Goal: Information Seeking & Learning: Learn about a topic

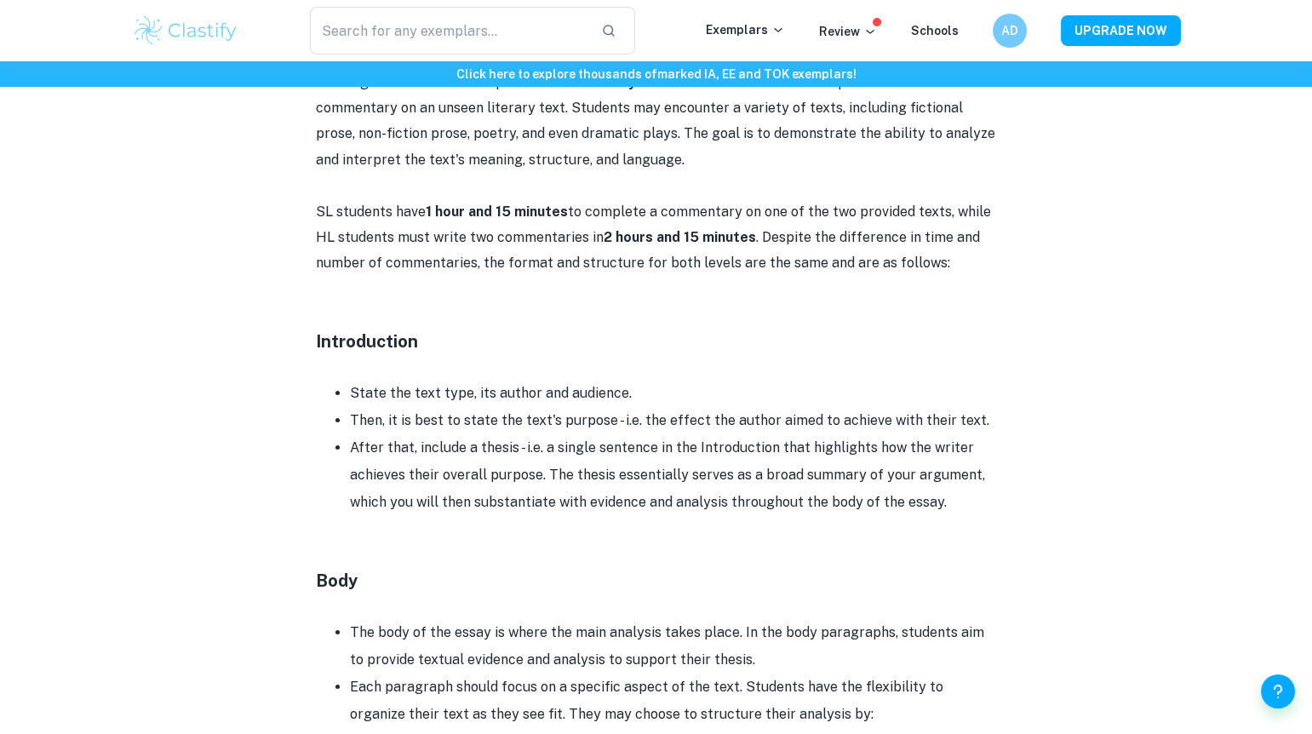
scroll to position [1113, 0]
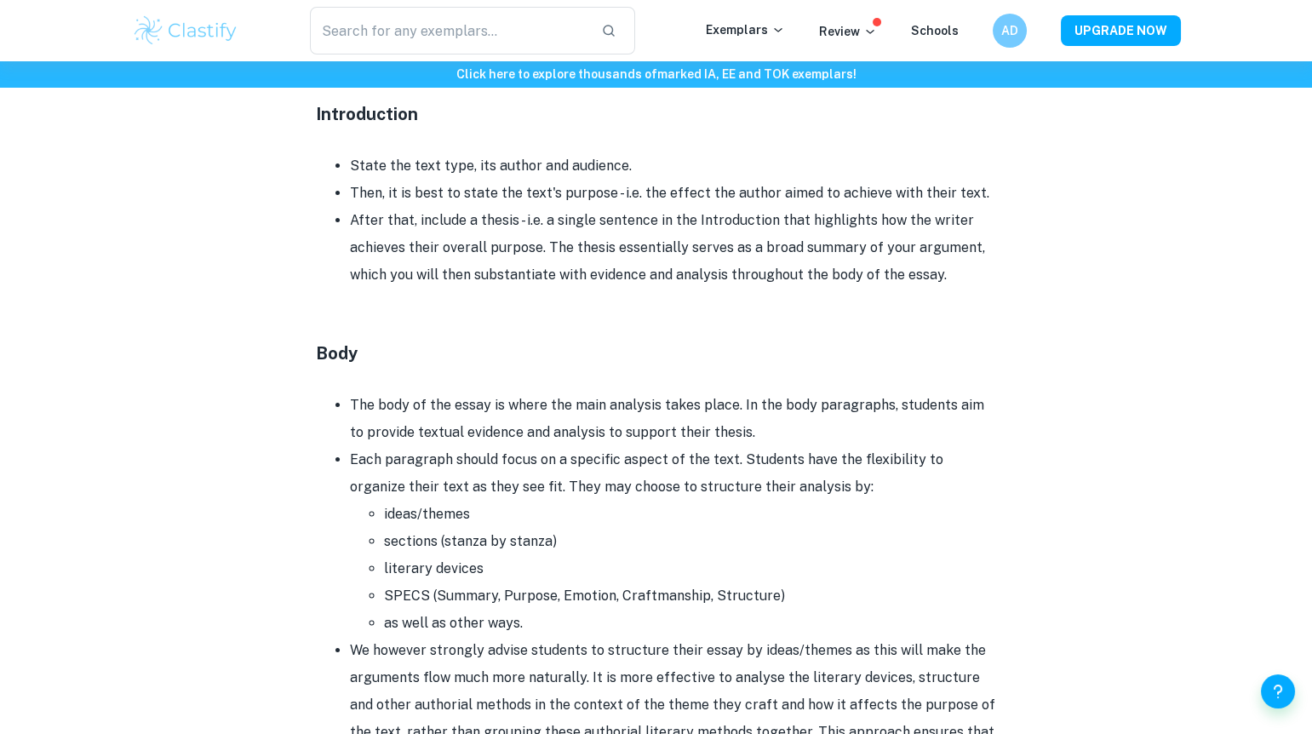
click at [499, 201] on li "Then, it is best to state the text's purpose - i.e. the effect the author aimed…" at bounding box center [673, 193] width 647 height 27
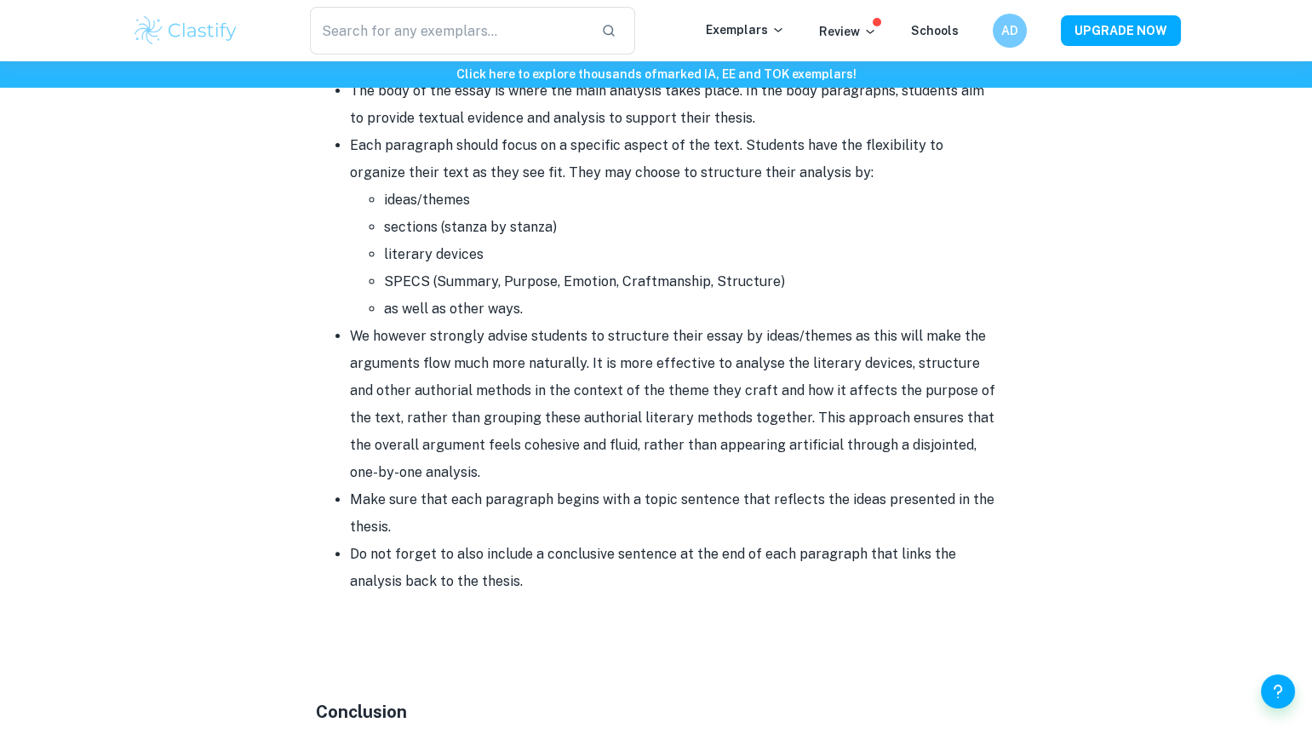
scroll to position [1429, 0]
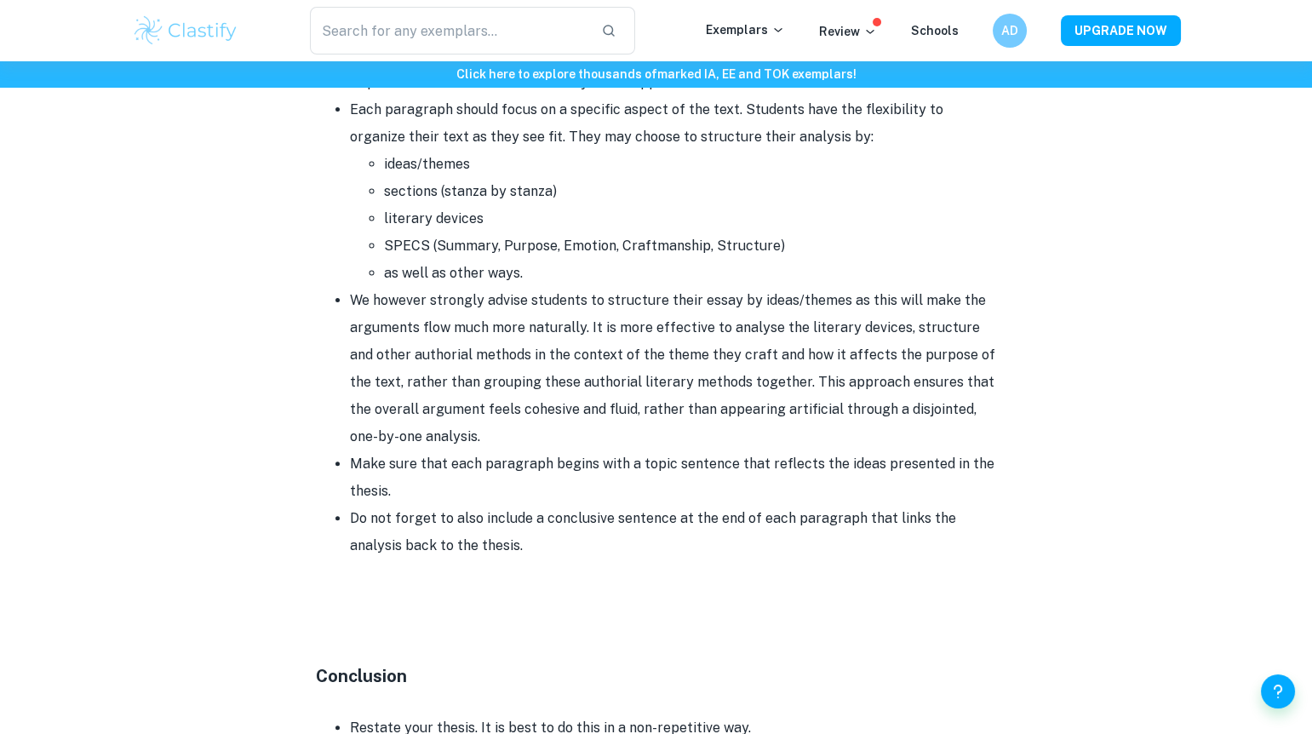
click at [601, 341] on li "We however strongly advise students to structure their essay by ideas/themes as…" at bounding box center [673, 368] width 647 height 163
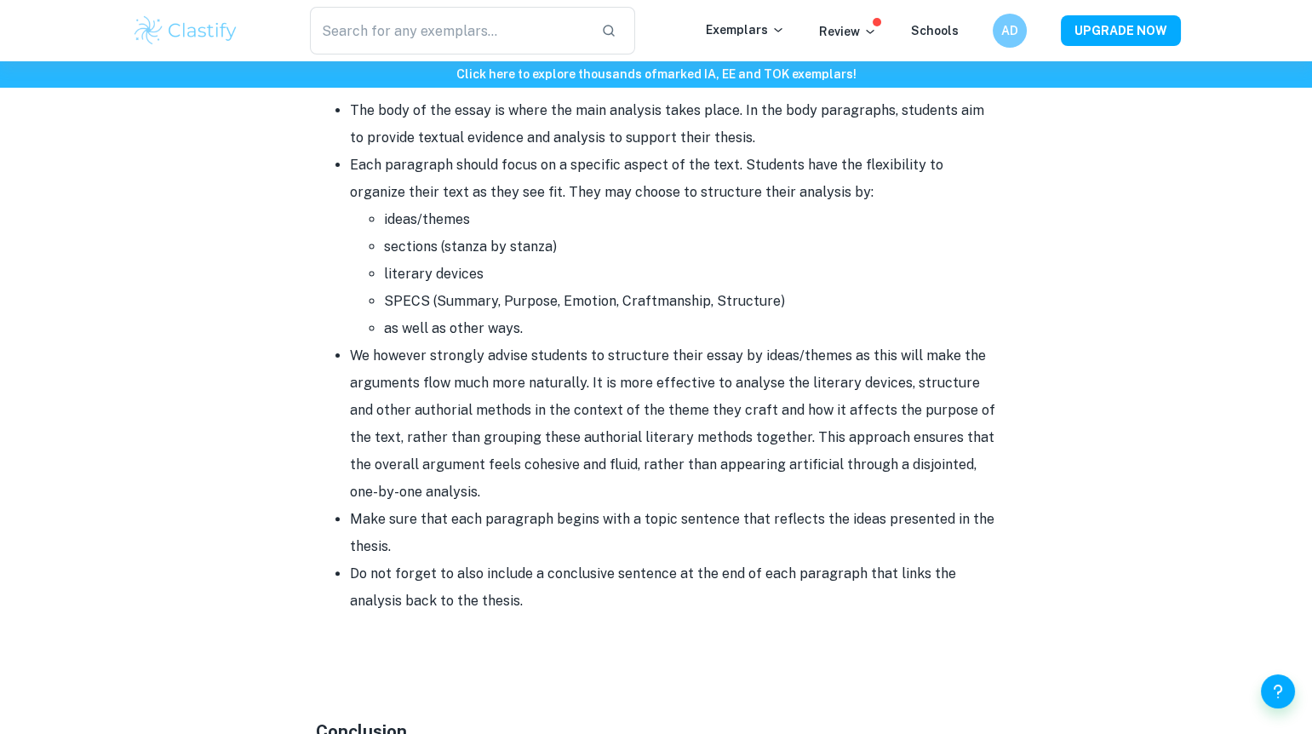
scroll to position [1403, 0]
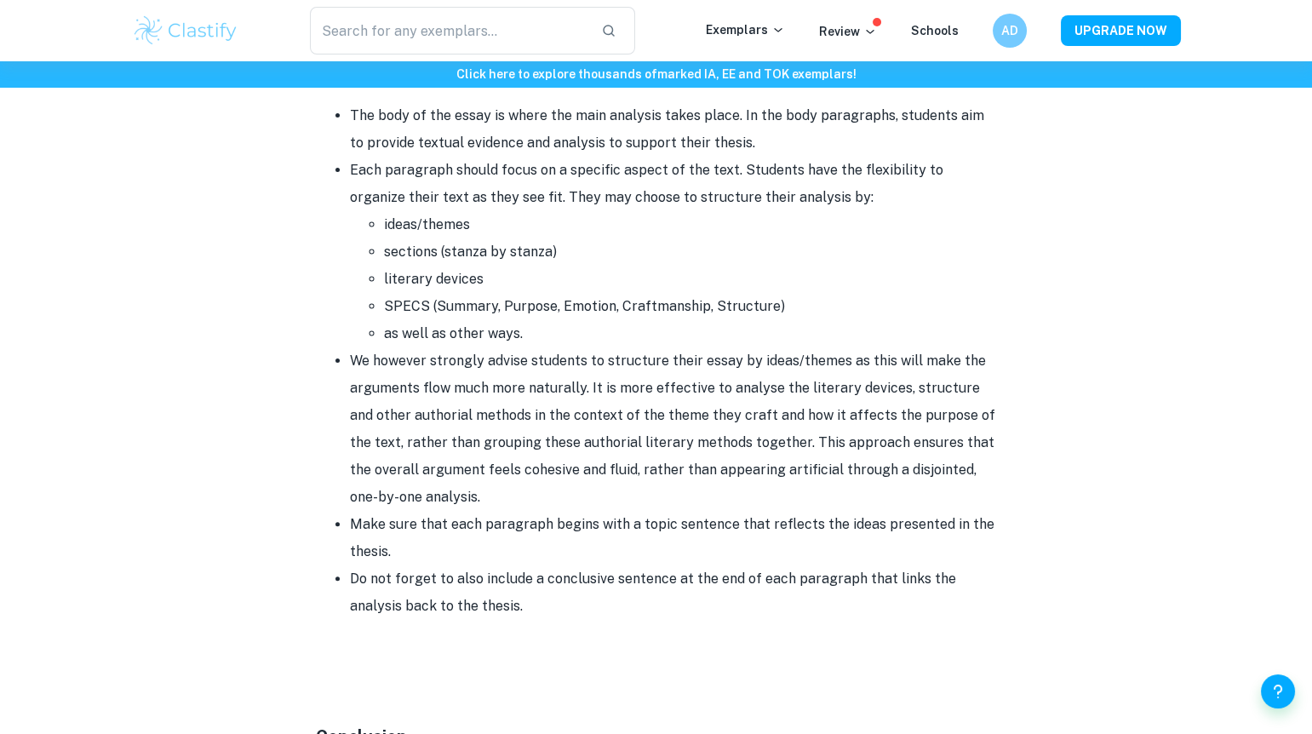
click at [918, 388] on li "We however strongly advise students to structure their essay by ideas/themes as…" at bounding box center [673, 428] width 647 height 163
click at [655, 298] on li "SPECS (Summary, Purpose, Emotion, Craftmanship, Structure)" at bounding box center [690, 306] width 613 height 27
click at [645, 300] on li "SPECS (Summary, Purpose, Emotion, Craftmanship, Structure)" at bounding box center [690, 306] width 613 height 27
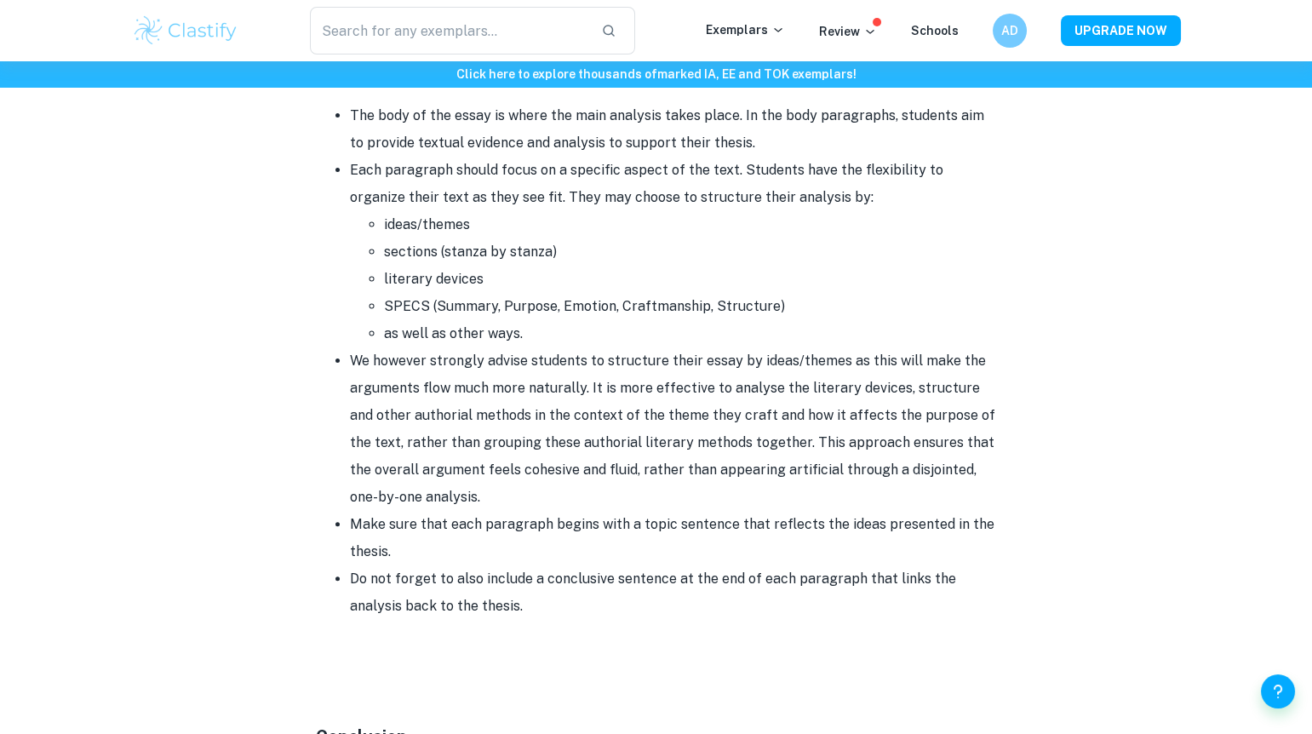
click at [641, 304] on li "SPECS (Summary, Purpose, Emotion, Craftmanship, Structure)" at bounding box center [690, 306] width 613 height 27
click at [503, 266] on li "literary devices" at bounding box center [690, 278] width 613 height 27
click at [632, 304] on li "SPECS (Summary, Purpose, Emotion, Craftmanship, Structure)" at bounding box center [690, 305] width 613 height 27
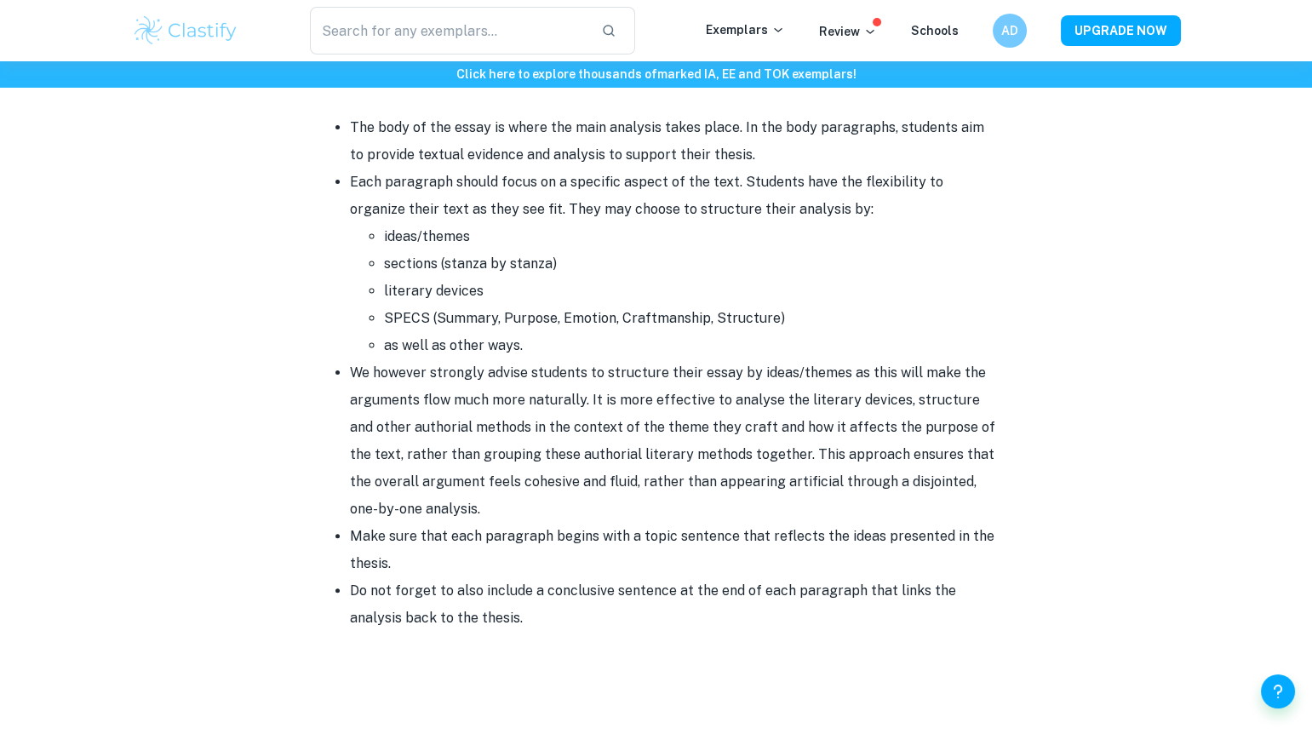
click at [638, 306] on li "SPECS (Summary, Purpose, Emotion, Craftmanship, Structure)" at bounding box center [690, 318] width 613 height 27
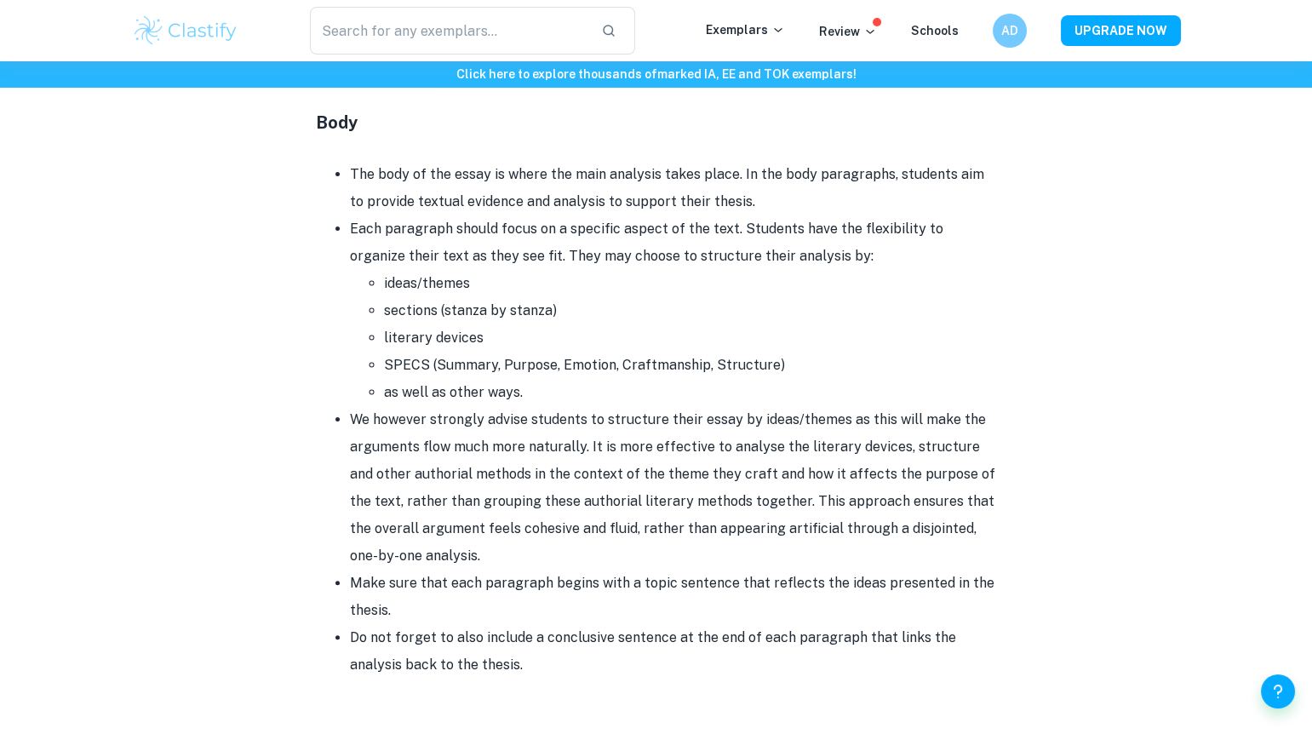
scroll to position [1333, 0]
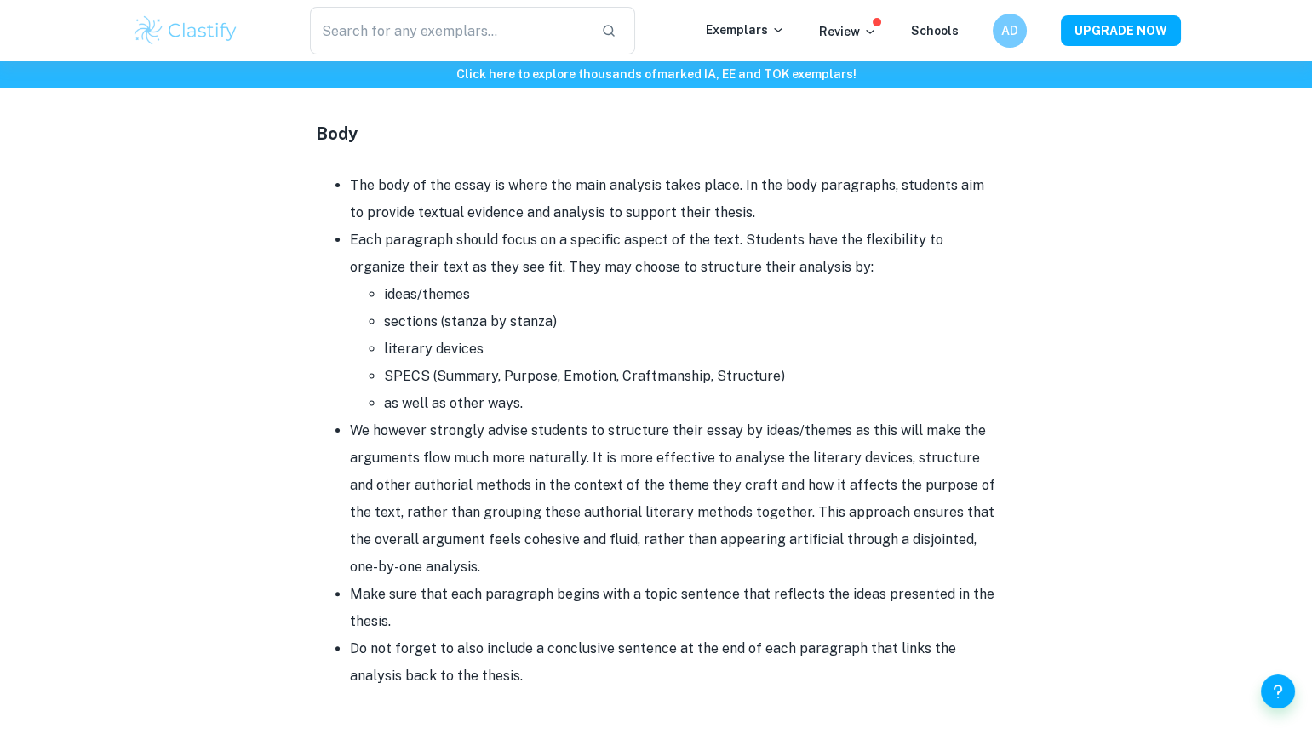
click at [645, 382] on li "SPECS (Summary, Purpose, Emotion, Craftmanship, Structure)" at bounding box center [690, 376] width 613 height 27
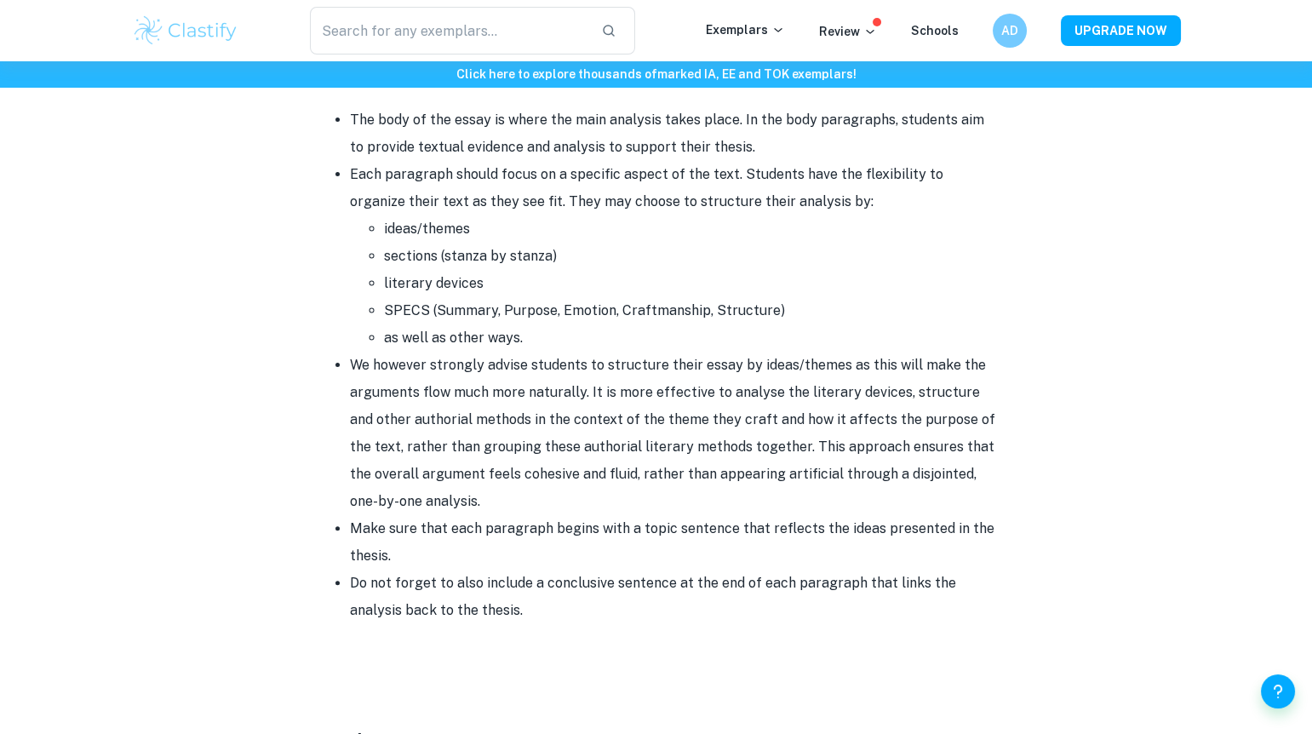
scroll to position [1407, 0]
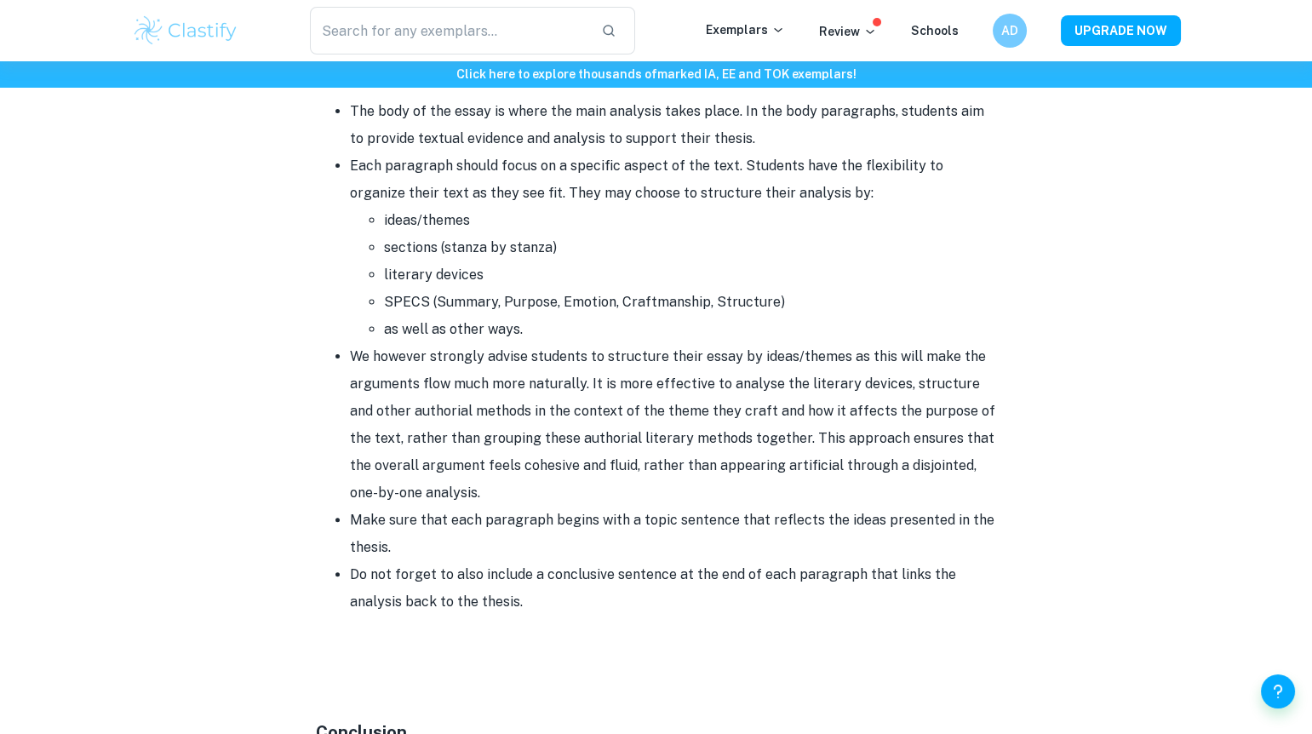
click at [642, 324] on li "as well as other ways." at bounding box center [690, 329] width 613 height 27
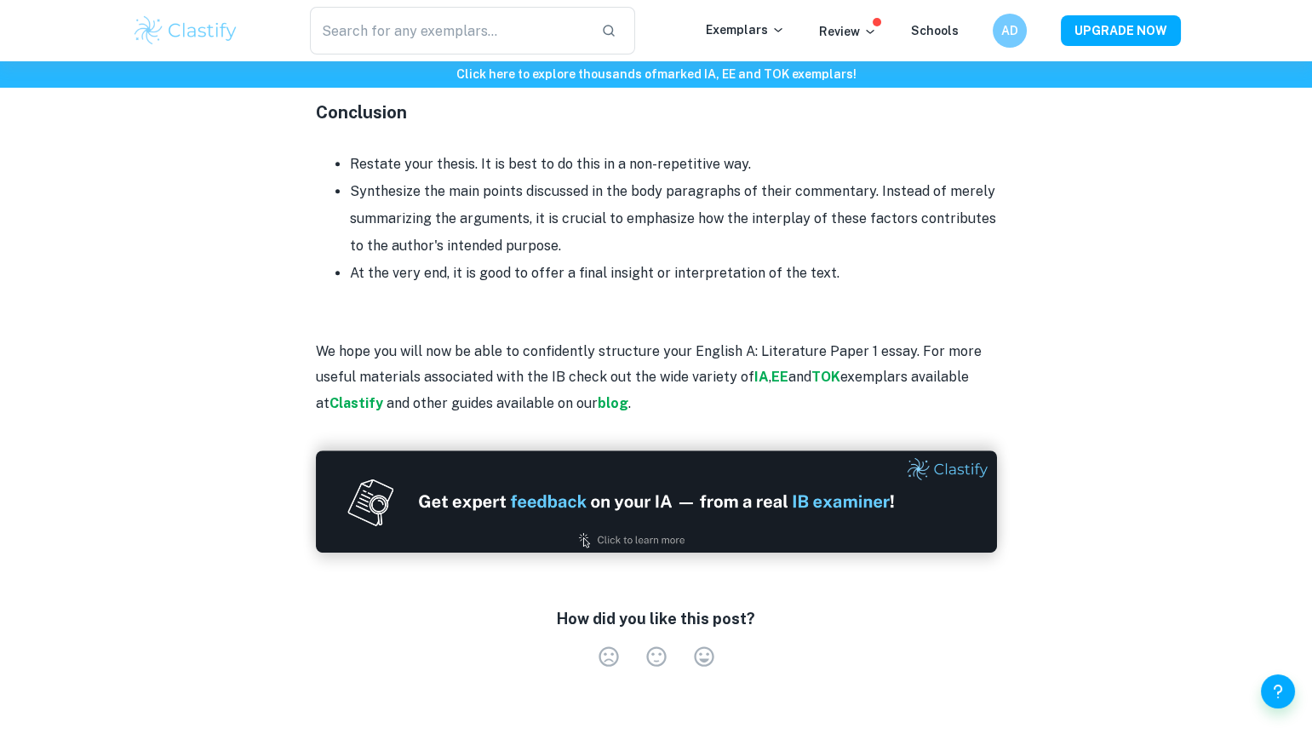
scroll to position [2028, 0]
click at [621, 295] on p at bounding box center [656, 299] width 681 height 26
click at [624, 329] on p at bounding box center [656, 325] width 681 height 26
click at [613, 312] on p at bounding box center [656, 325] width 681 height 26
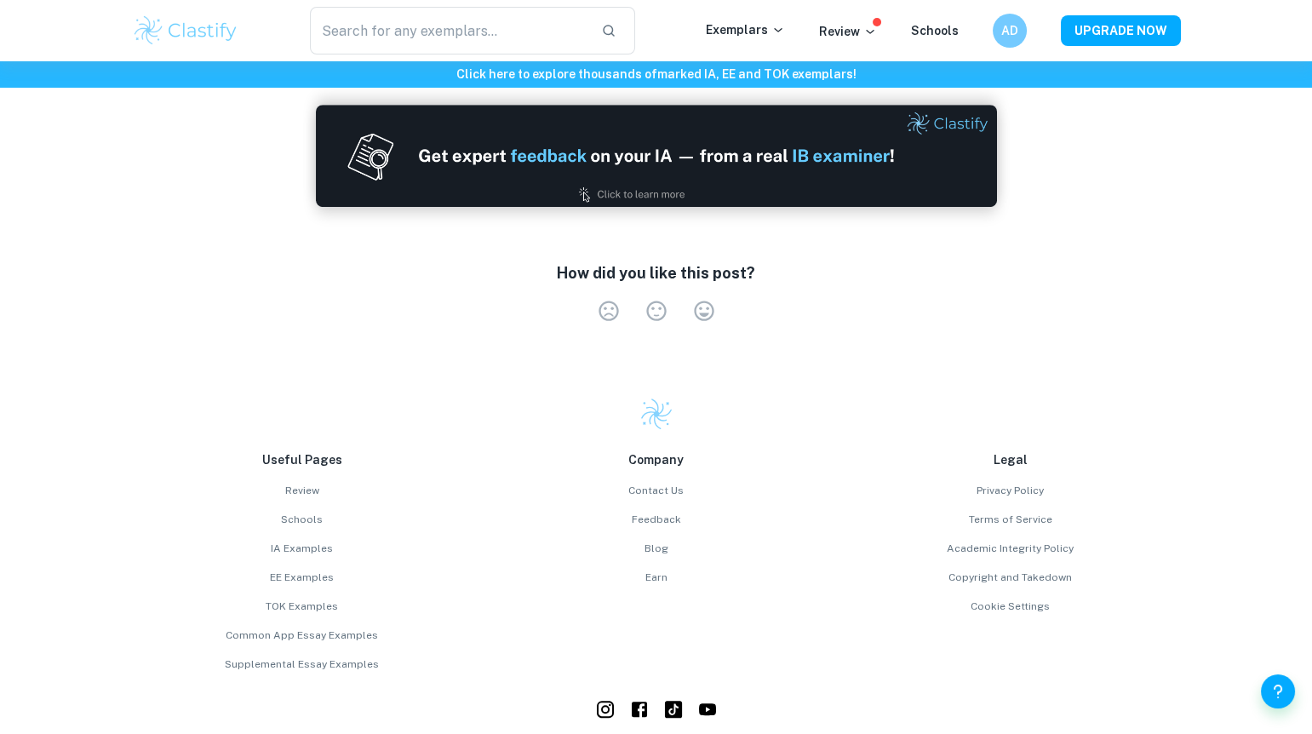
scroll to position [2470, 0]
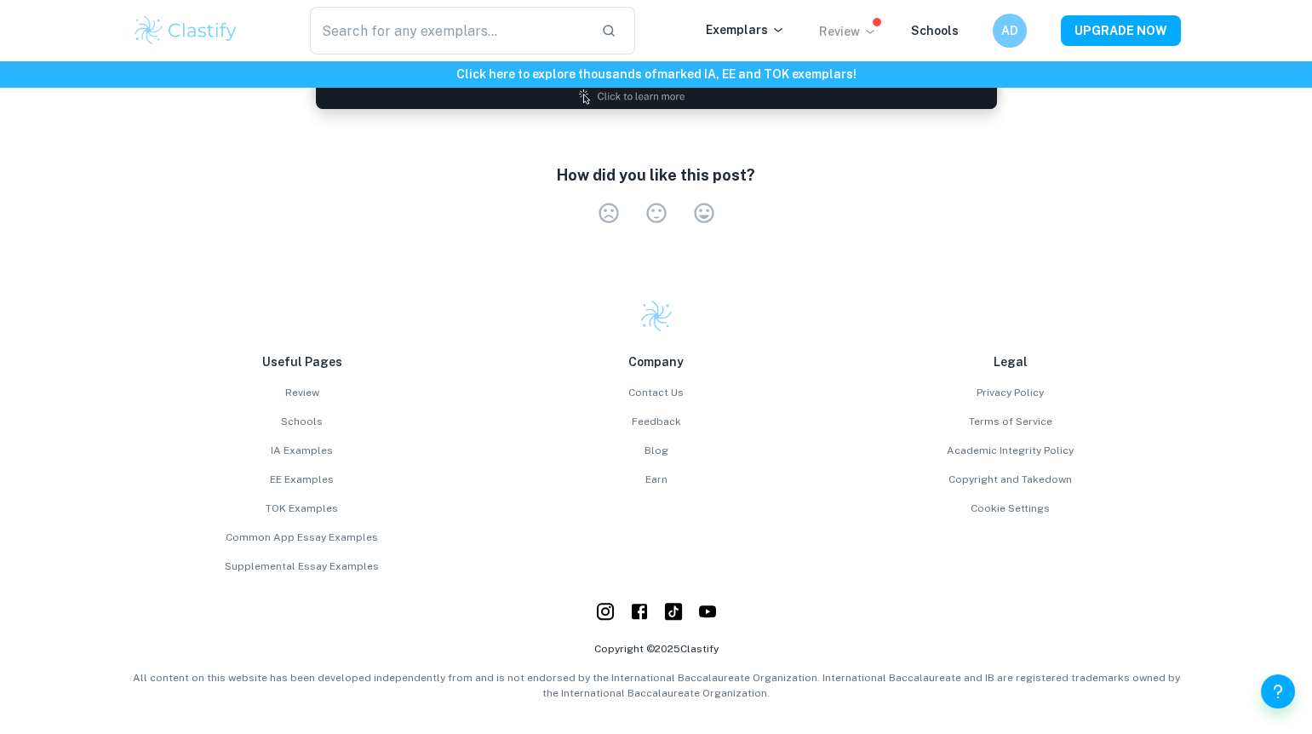
click at [854, 36] on p "Review" at bounding box center [848, 31] width 58 height 19
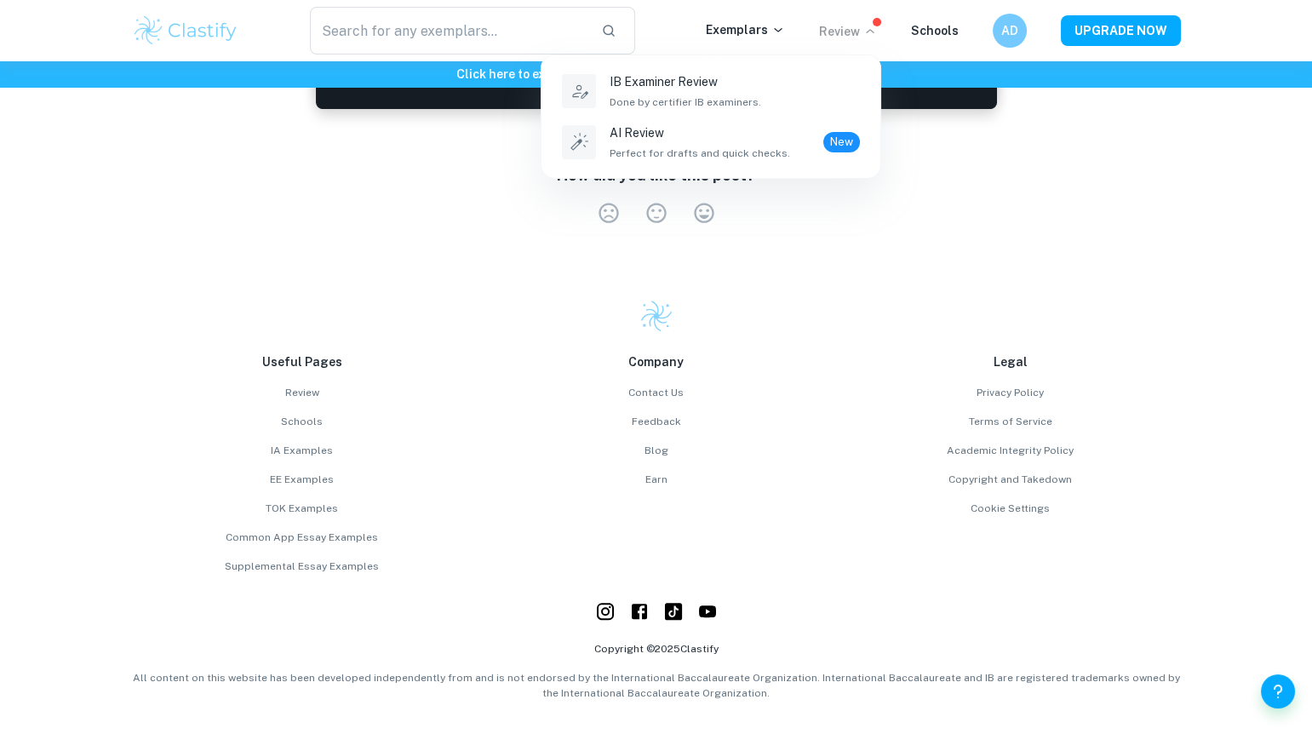
click at [665, 31] on div at bounding box center [656, 367] width 1312 height 734
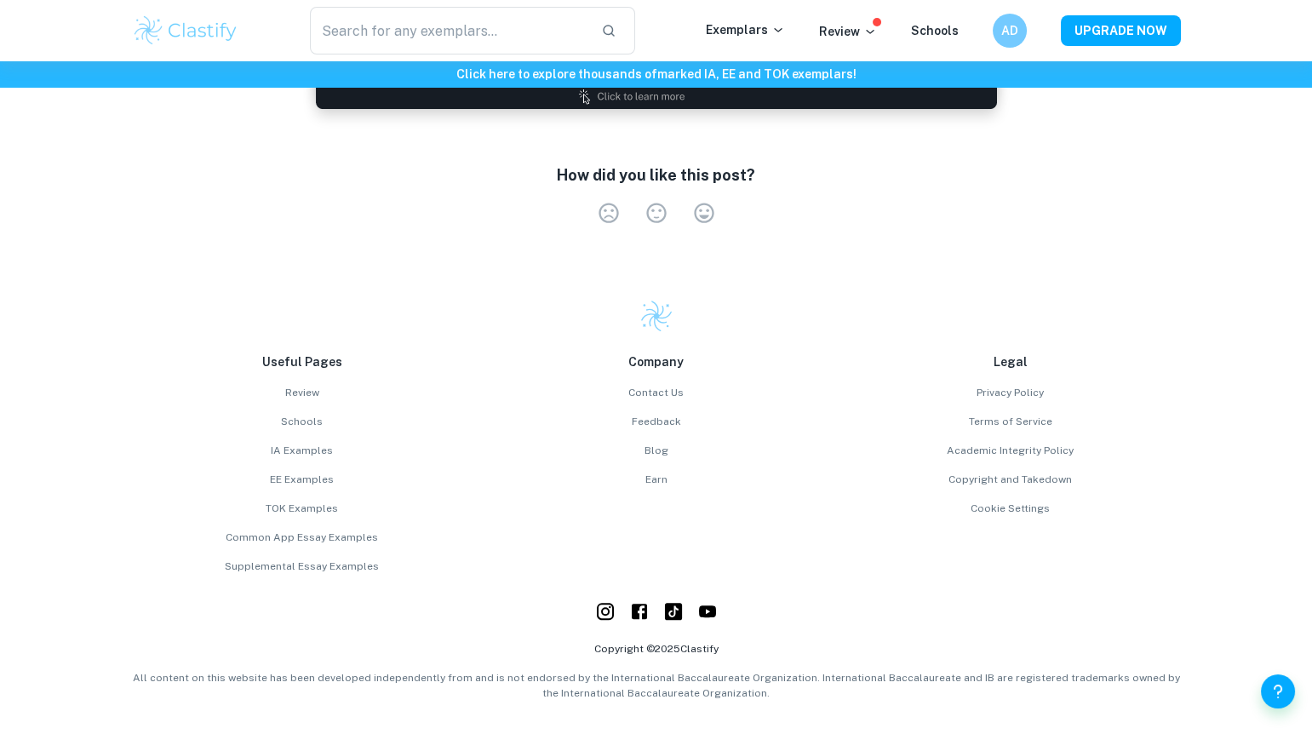
click at [896, 26] on div "Review" at bounding box center [865, 30] width 92 height 20
click at [855, 31] on p "Review" at bounding box center [848, 31] width 58 height 19
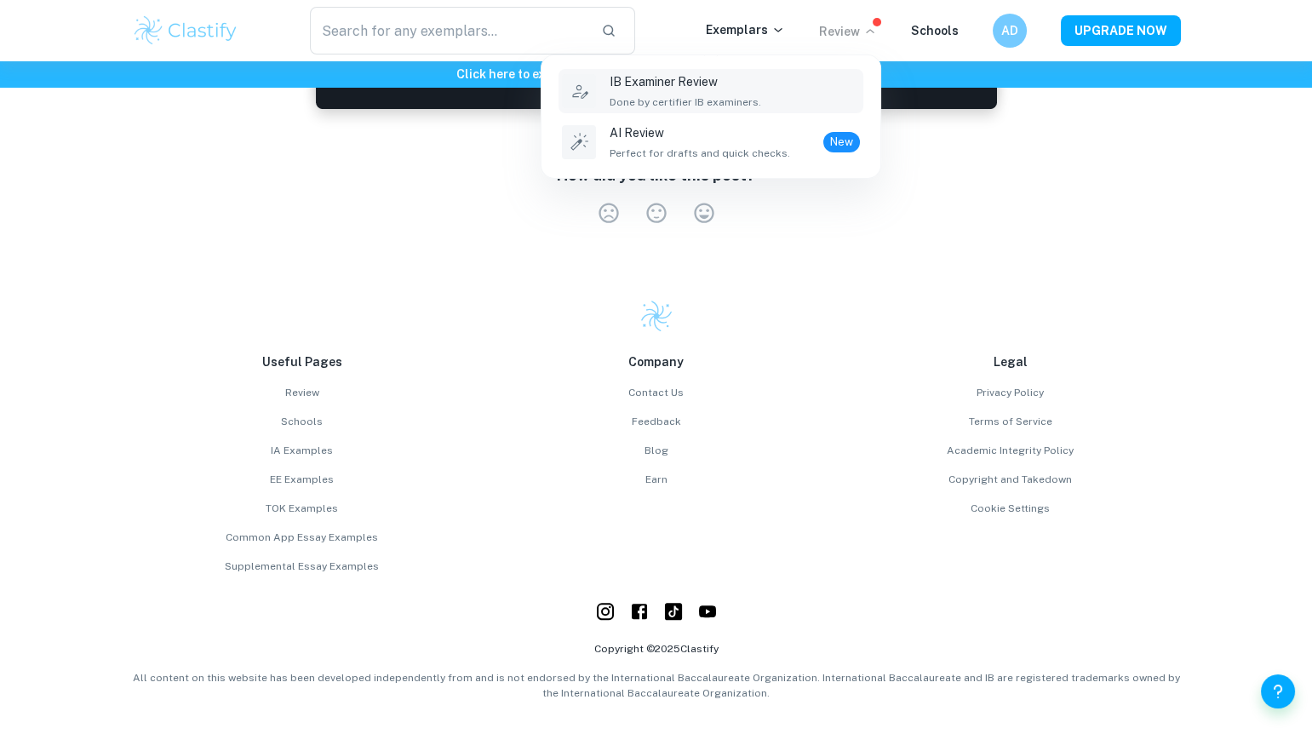
click at [696, 80] on p "IB Examiner Review" at bounding box center [685, 81] width 152 height 19
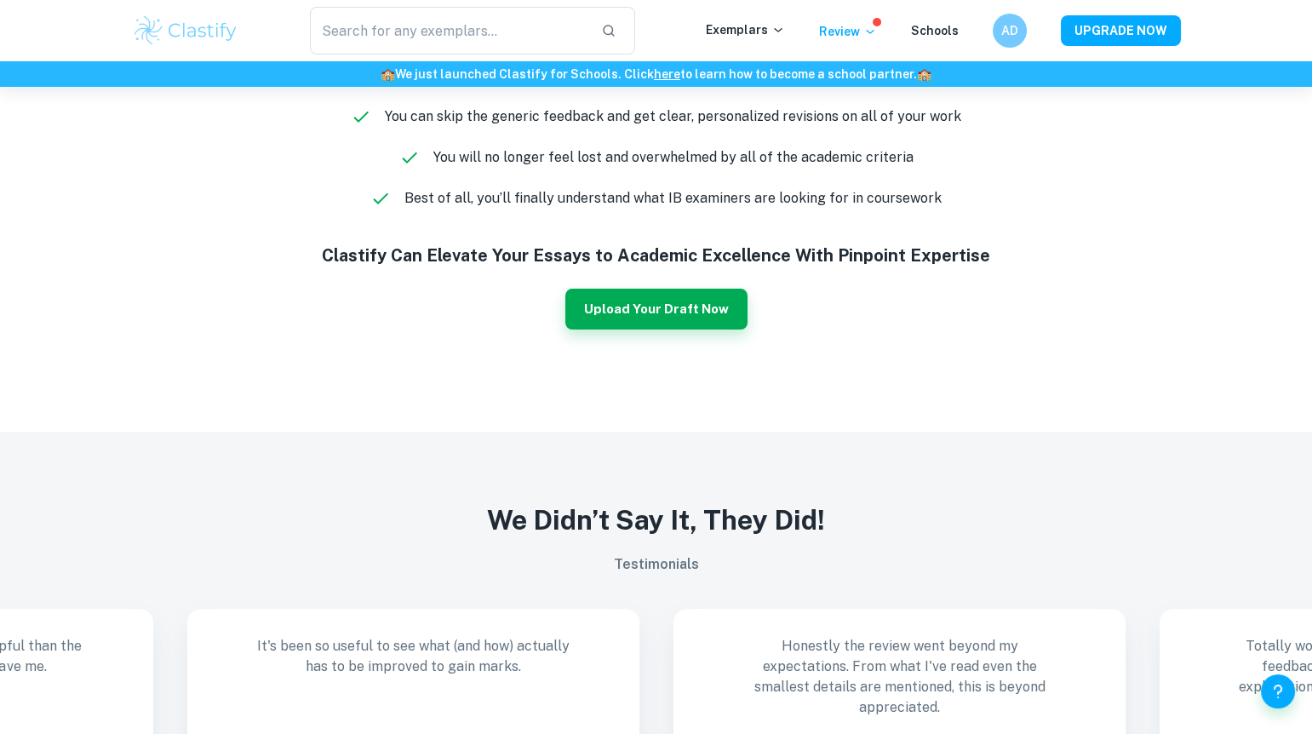
scroll to position [1285, 0]
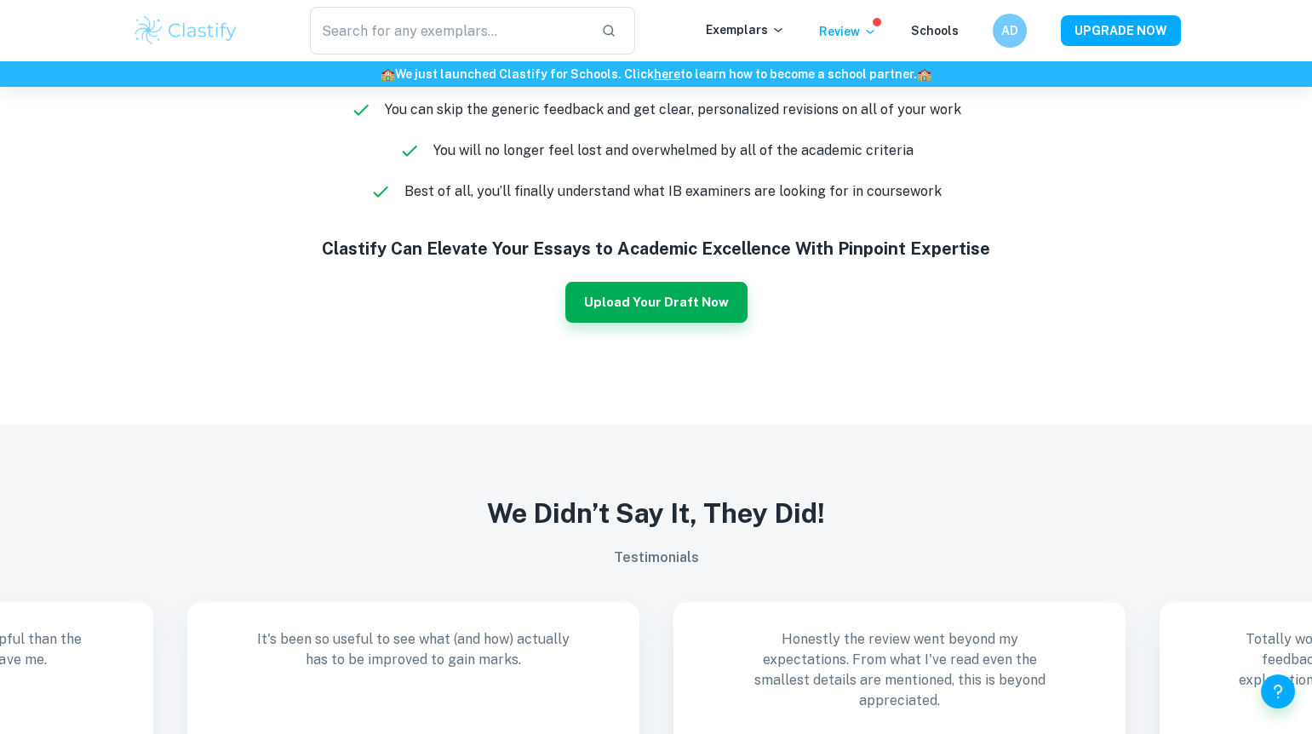
click at [665, 237] on h5 "Clastify Can Elevate Your Essays to Academic Excellence With Pinpoint Expertise" at bounding box center [656, 249] width 1049 height 26
click at [662, 238] on h5 "Clastify Can Elevate Your Essays to Academic Excellence With Pinpoint Expertise" at bounding box center [656, 249] width 1049 height 26
click at [644, 249] on h5 "Clastify Can Elevate Your Essays to Academic Excellence With Pinpoint Expertise" at bounding box center [656, 249] width 1049 height 26
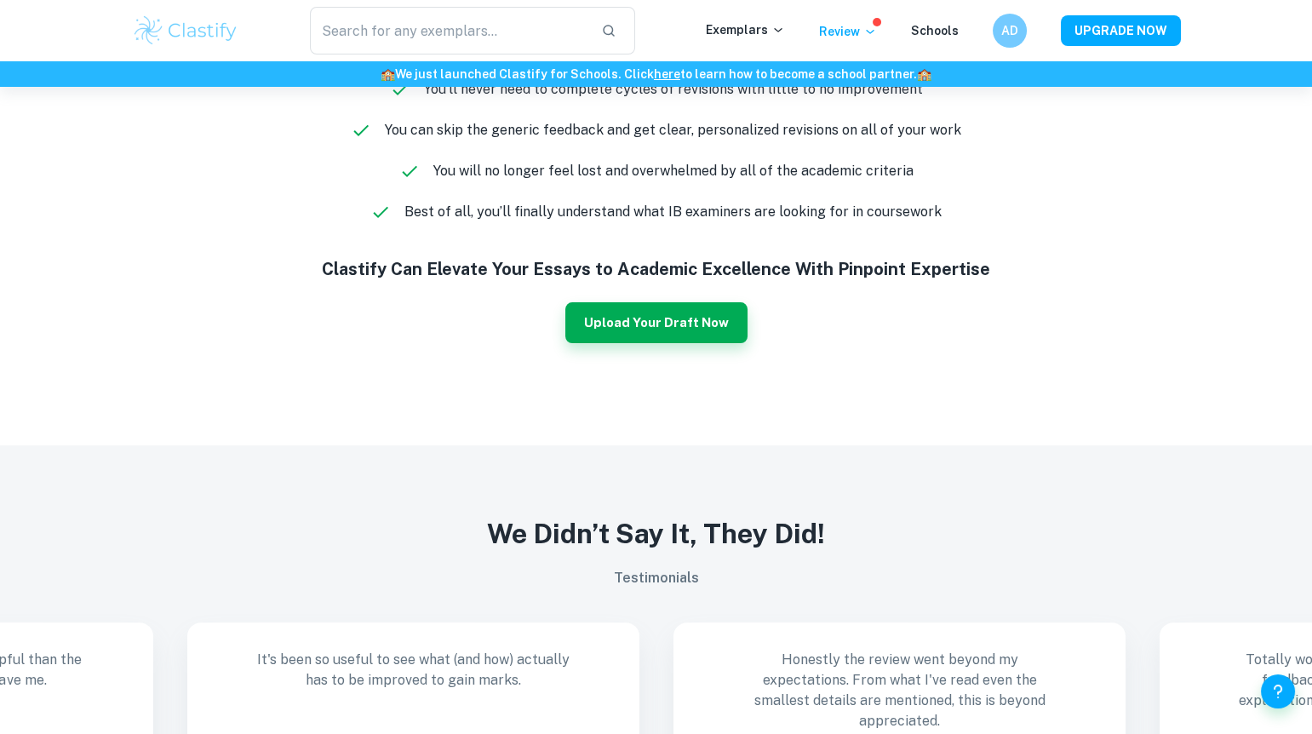
scroll to position [1264, 0]
click at [645, 263] on h5 "Clastify Can Elevate Your Essays to Academic Excellence With Pinpoint Expertise" at bounding box center [656, 270] width 1049 height 26
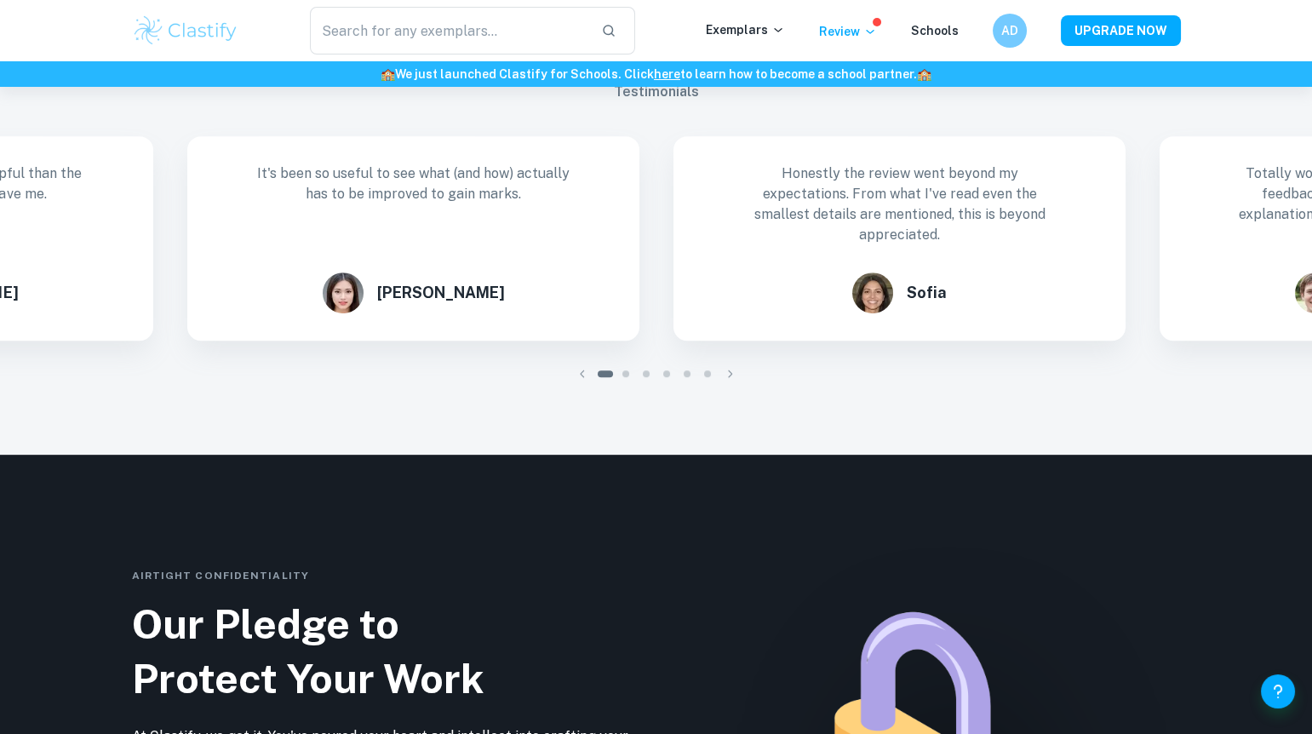
scroll to position [1752, 0]
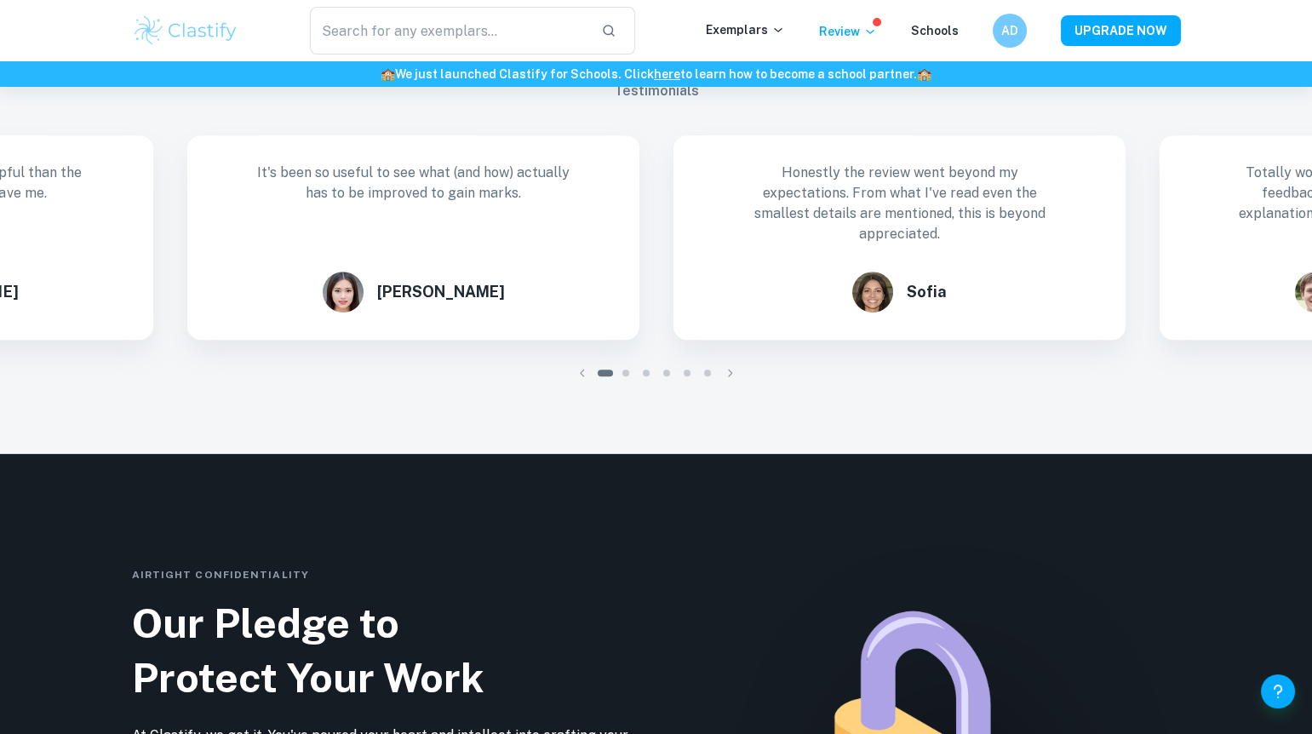
click at [246, 281] on div "It's been so useful to see what (and how) actually has to be improved to gain m…" at bounding box center [413, 237] width 452 height 204
